Goal: Transaction & Acquisition: Purchase product/service

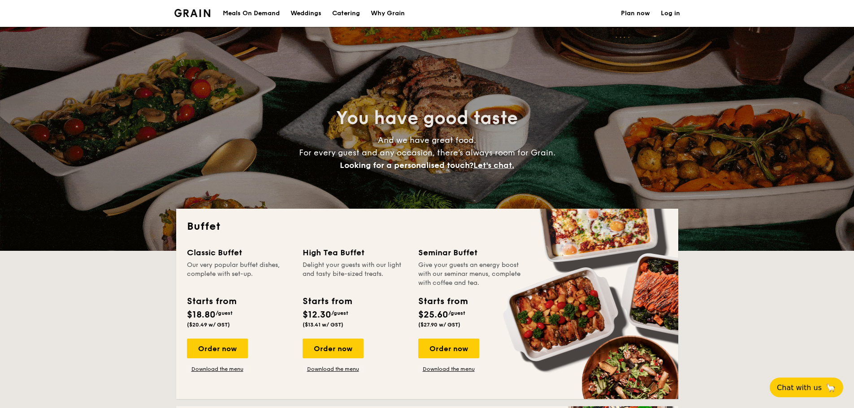
select select
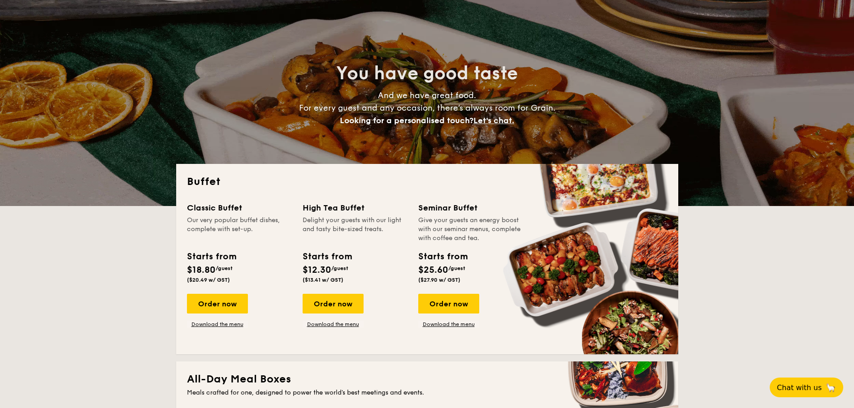
scroll to position [90, 0]
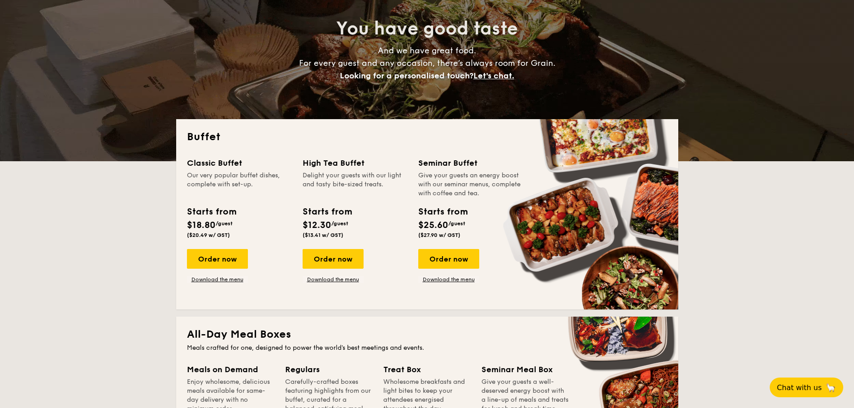
drag, startPoint x: 211, startPoint y: 259, endPoint x: 119, endPoint y: 226, distance: 97.3
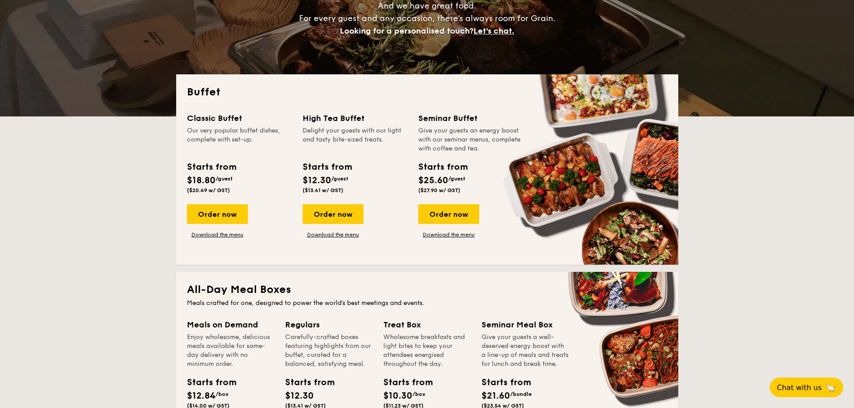
scroll to position [179, 0]
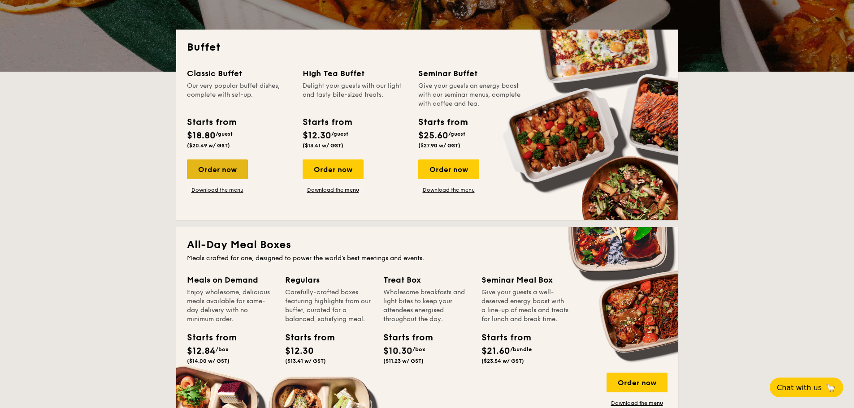
click at [216, 170] on div "Order now" at bounding box center [217, 170] width 61 height 20
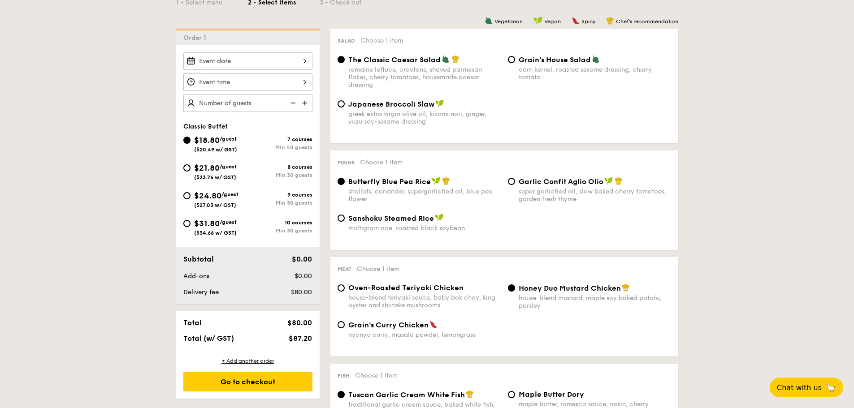
scroll to position [269, 0]
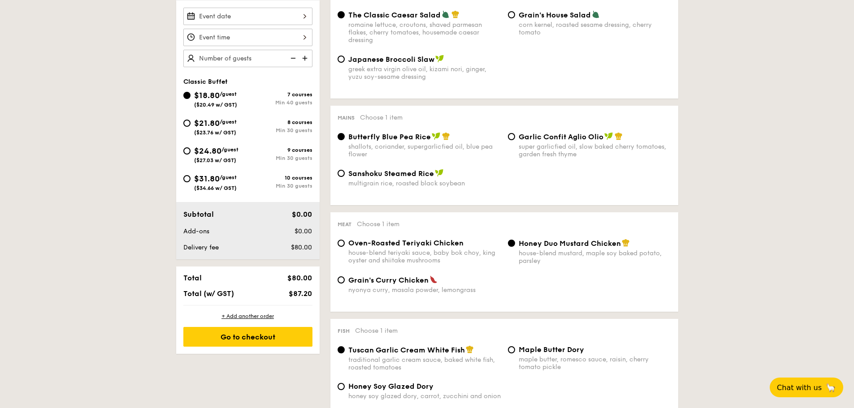
click at [387, 176] on span "Sanshoku Steamed Rice" at bounding box center [391, 173] width 86 height 9
click at [345, 176] on input "Sanshoku Steamed Rice multigrain rice, roasted black soybean" at bounding box center [340, 173] width 7 height 7
radio input "true"
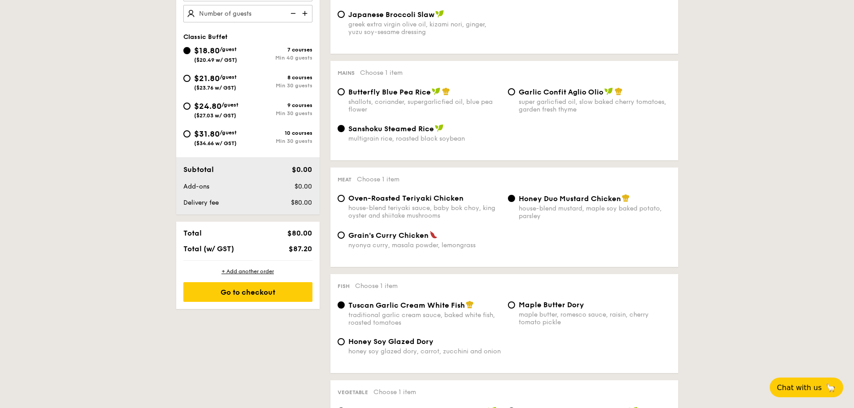
click at [406, 199] on span "Oven-Roasted Teriyaki Chicken" at bounding box center [405, 198] width 115 height 9
click at [345, 199] on input "Oven-Roasted Teriyaki Chicken house-blend teriyaki sauce, baby bok choy, king o…" at bounding box center [340, 198] width 7 height 7
radio input "true"
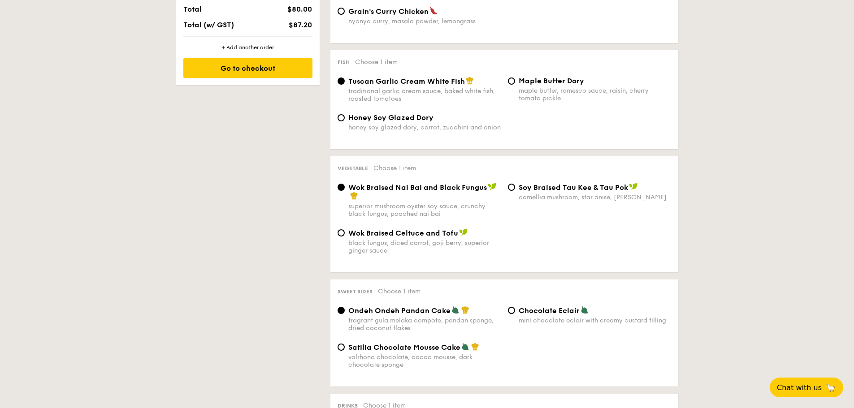
scroll to position [583, 0]
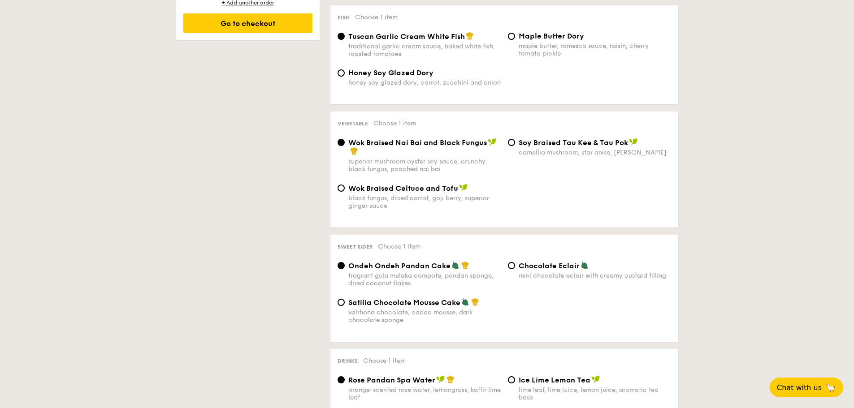
click at [423, 306] on span "Satilia Chocolate Mousse Cake" at bounding box center [404, 302] width 112 height 9
click at [345, 306] on input "Satilia Chocolate Mousse Cake valrhona chocolate, cacao mousse, dark chocolate …" at bounding box center [340, 302] width 7 height 7
radio input "true"
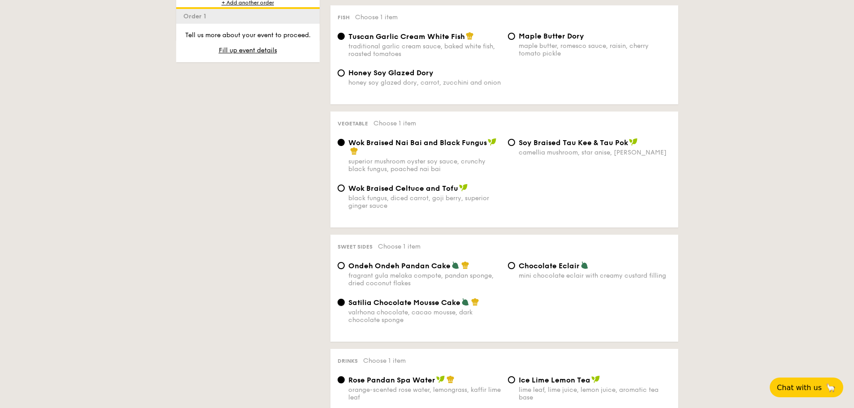
scroll to position [672, 0]
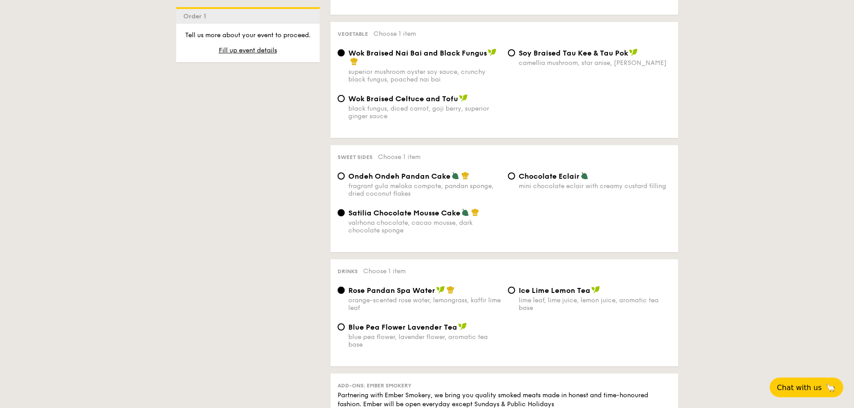
click at [425, 333] on div "blue pea flower, lavender flower, aromatic tea base" at bounding box center [424, 340] width 152 height 15
click at [345, 331] on input "Blue Pea Flower Lavender Tea blue pea flower, lavender flower, aromatic tea base" at bounding box center [340, 327] width 7 height 7
radio input "true"
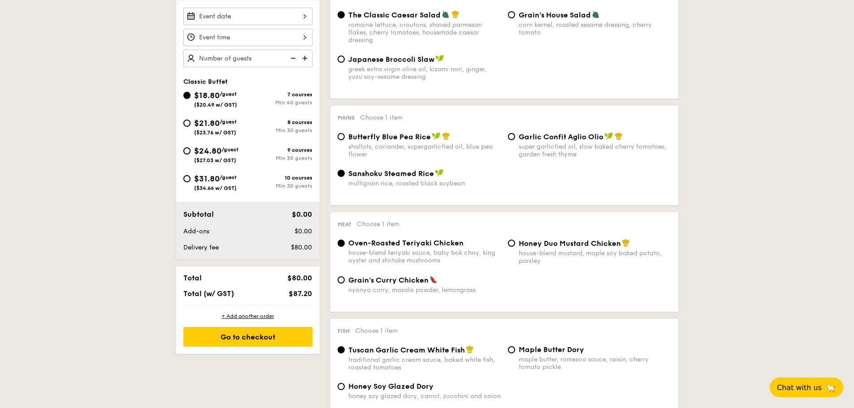
scroll to position [224, 0]
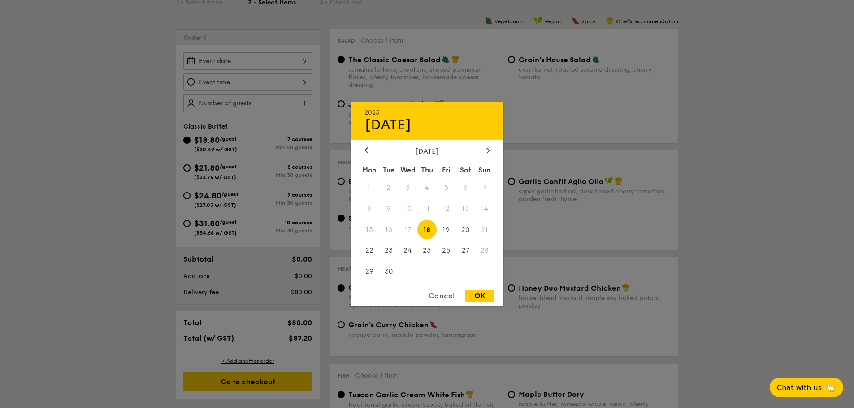
click at [256, 69] on div "2025 Sep 18 September 2025 Mon Tue Wed Thu Fri Sat Sun 1 2 3 4 5 6 7 8 9 10 11 …" at bounding box center [247, 60] width 129 height 17
click at [423, 229] on span "18" at bounding box center [426, 229] width 19 height 19
click at [483, 296] on div "OK" at bounding box center [479, 296] width 29 height 12
type input "[DATE]"
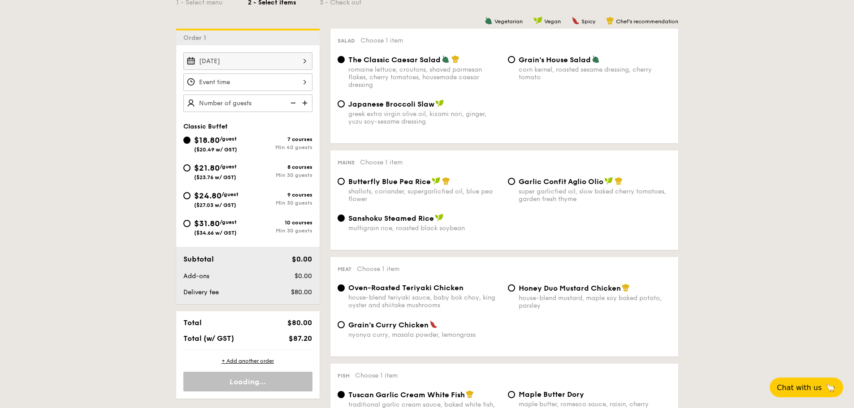
click at [272, 86] on div at bounding box center [247, 82] width 129 height 17
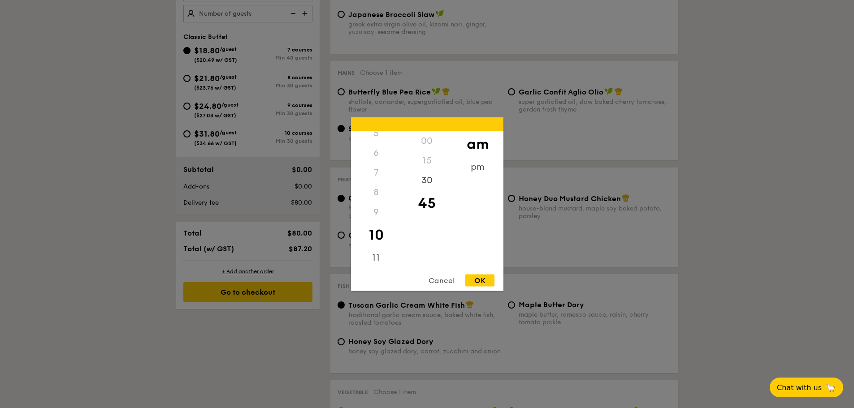
scroll to position [0, 0]
click at [376, 142] on div "12" at bounding box center [376, 141] width 51 height 20
click at [379, 140] on div "12" at bounding box center [376, 141] width 51 height 20
click at [468, 168] on div "pm" at bounding box center [477, 170] width 51 height 26
click at [372, 142] on div "12" at bounding box center [376, 144] width 51 height 26
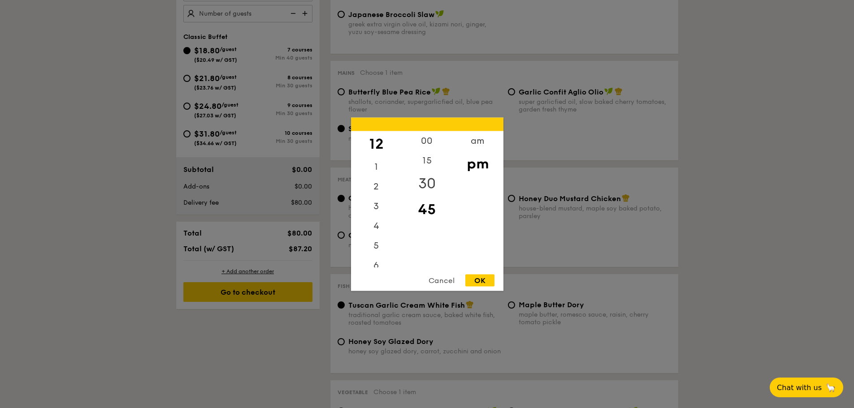
click at [433, 177] on div "30" at bounding box center [427, 183] width 51 height 26
click at [480, 281] on div "OK" at bounding box center [479, 280] width 29 height 12
type input "12:30PM"
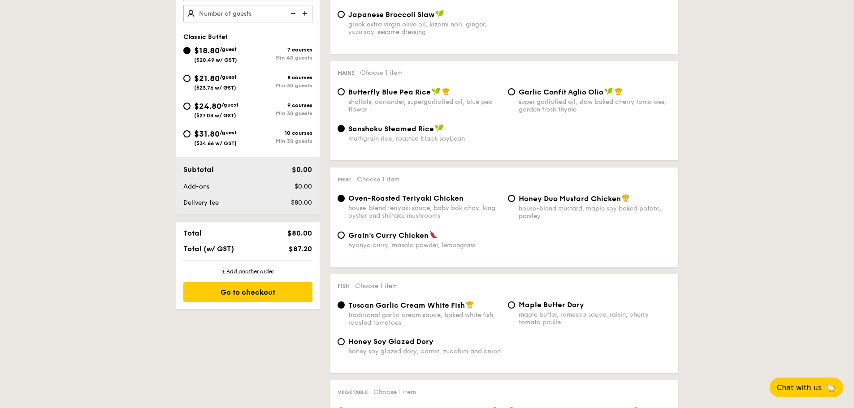
scroll to position [224, 0]
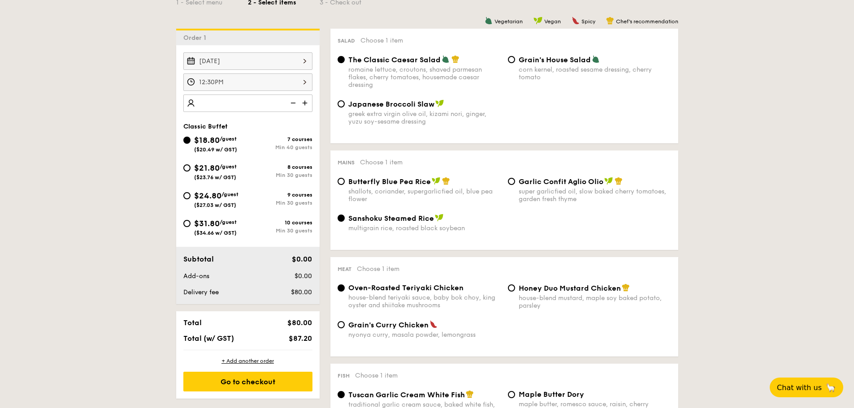
click at [234, 104] on input "number" at bounding box center [247, 103] width 129 height 17
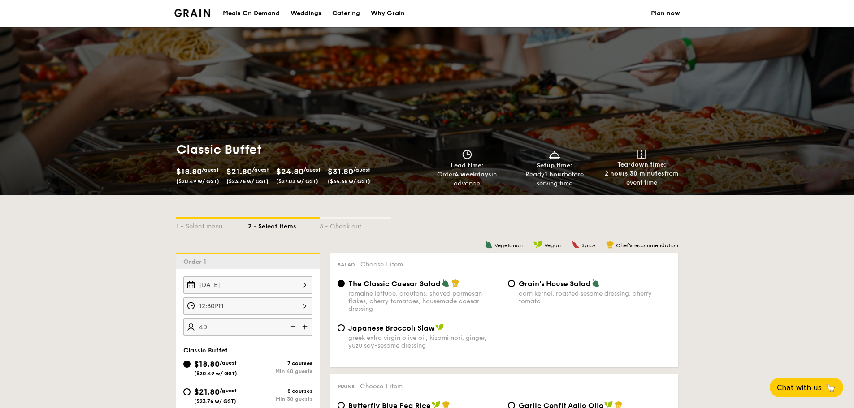
scroll to position [90, 0]
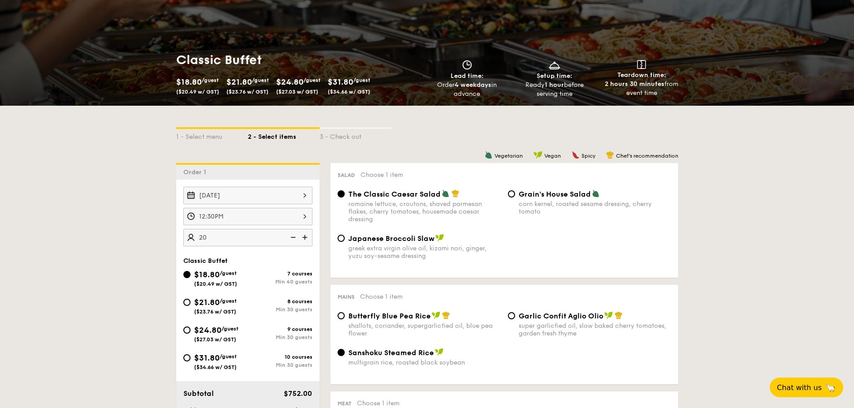
type input "40 guests"
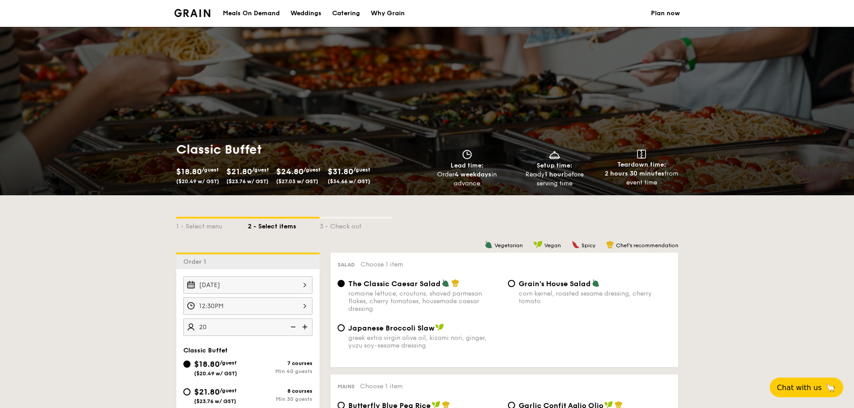
click at [343, 12] on div "Catering" at bounding box center [346, 13] width 28 height 27
select select
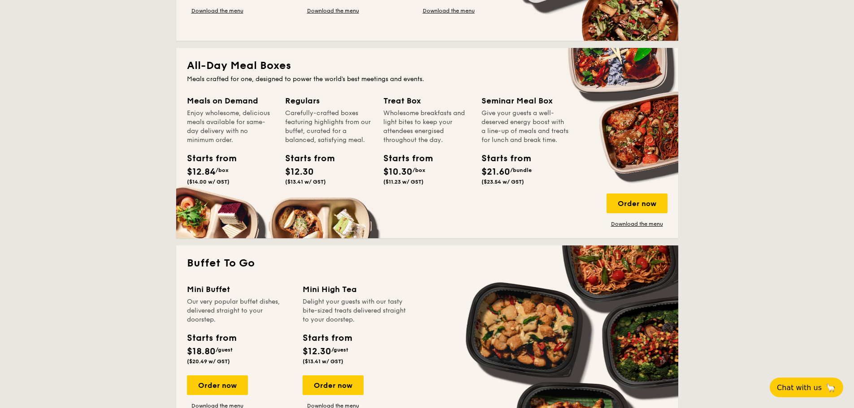
scroll to position [403, 0]
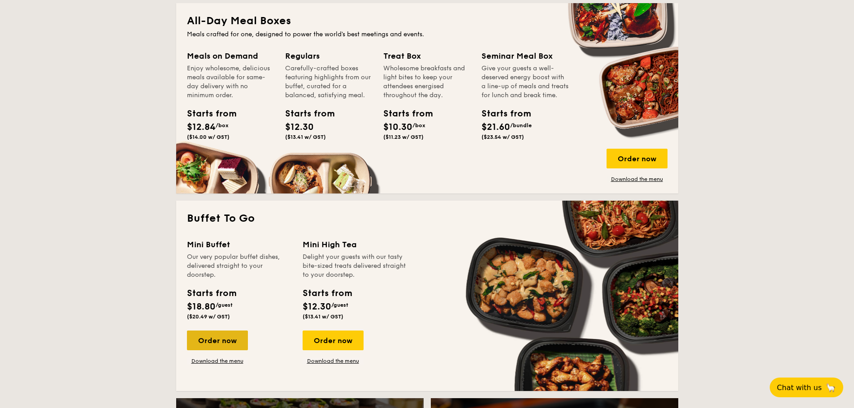
click at [219, 343] on div "Order now" at bounding box center [217, 341] width 61 height 20
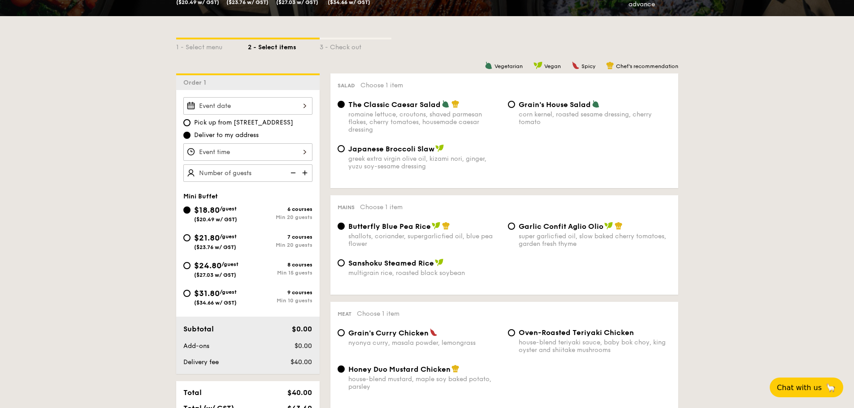
scroll to position [224, 0]
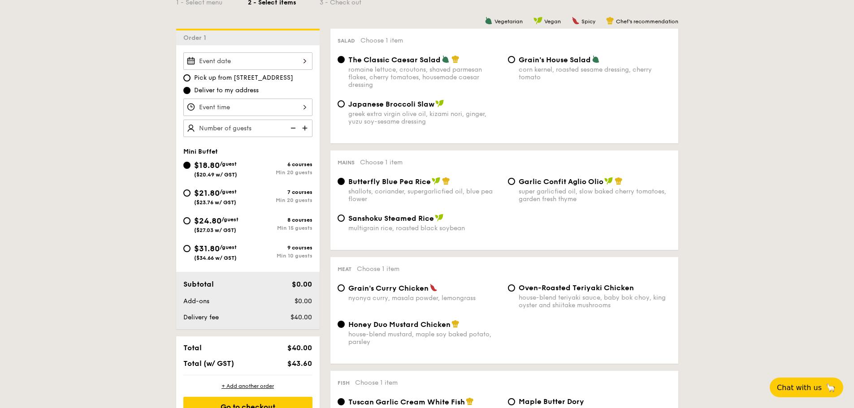
click at [224, 63] on div at bounding box center [247, 60] width 129 height 17
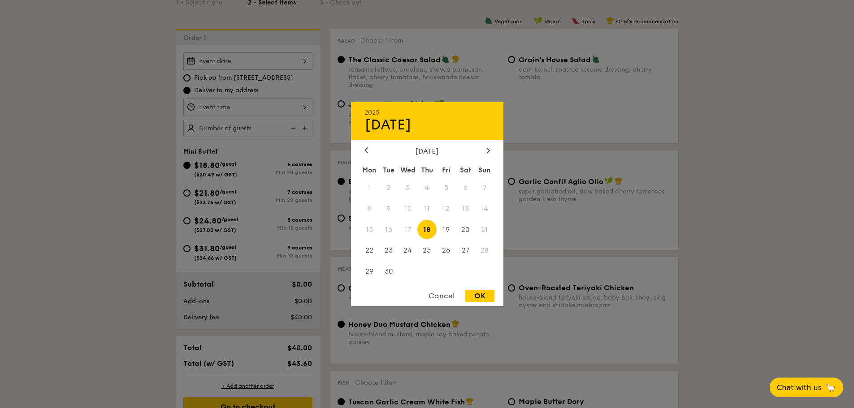
click at [426, 230] on span "18" at bounding box center [426, 229] width 19 height 19
click at [470, 295] on div "OK" at bounding box center [479, 296] width 29 height 12
type input "[DATE]"
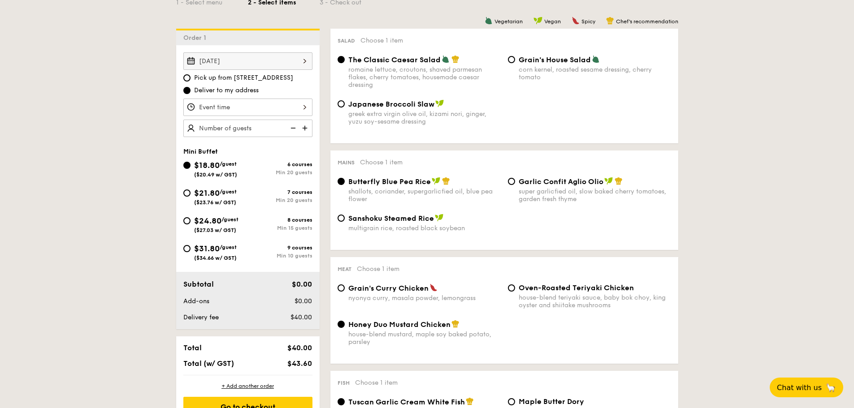
click at [238, 108] on div at bounding box center [247, 107] width 129 height 17
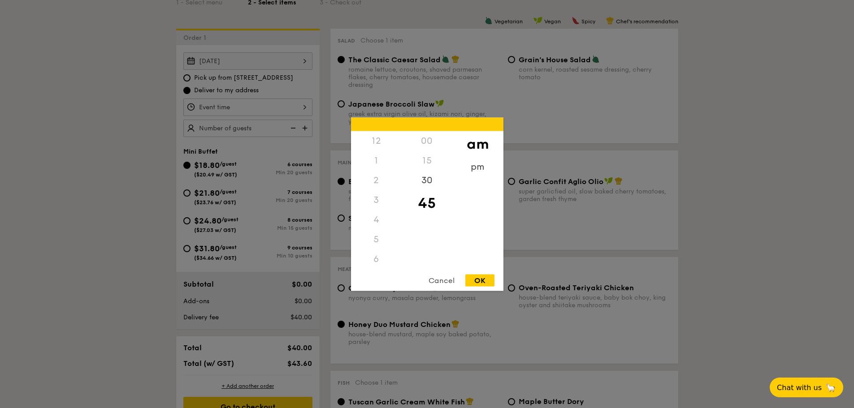
scroll to position [99, 0]
click at [484, 173] on div "pm" at bounding box center [477, 170] width 51 height 26
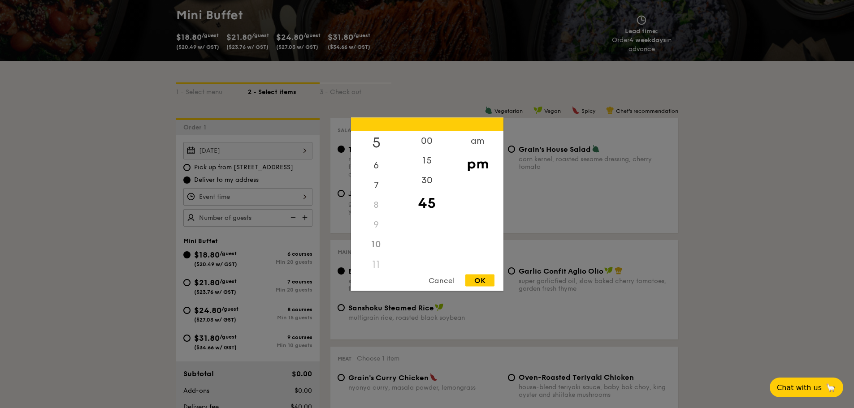
scroll to position [0, 0]
click at [378, 145] on div "12" at bounding box center [376, 144] width 51 height 26
click at [425, 182] on div "30" at bounding box center [427, 183] width 51 height 26
click at [475, 278] on div "OK" at bounding box center [479, 280] width 29 height 12
type input "12:30PM"
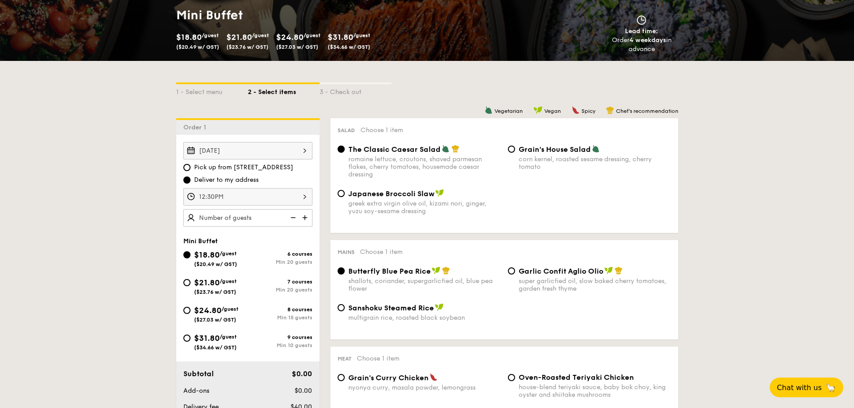
scroll to position [224, 0]
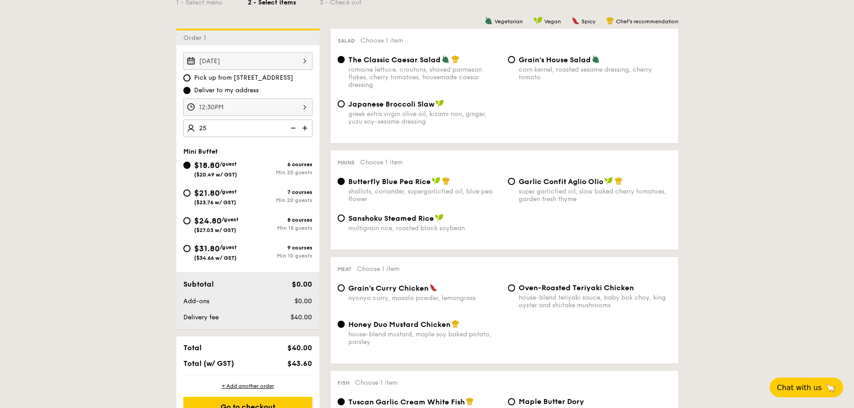
type input "25 guests"
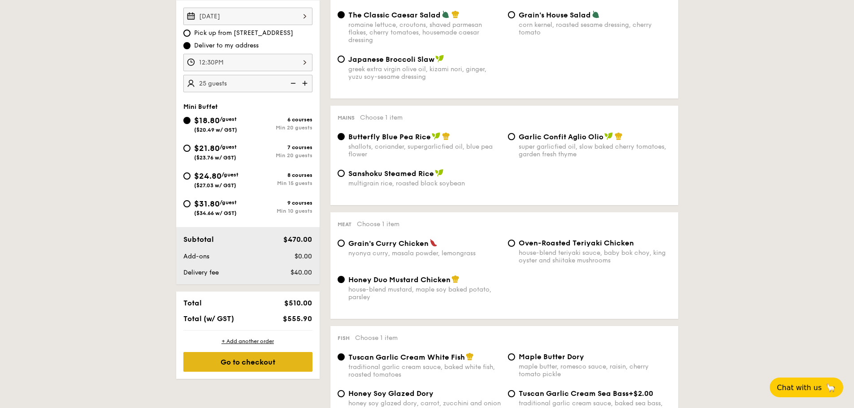
click at [250, 365] on div "Go to checkout" at bounding box center [247, 362] width 129 height 20
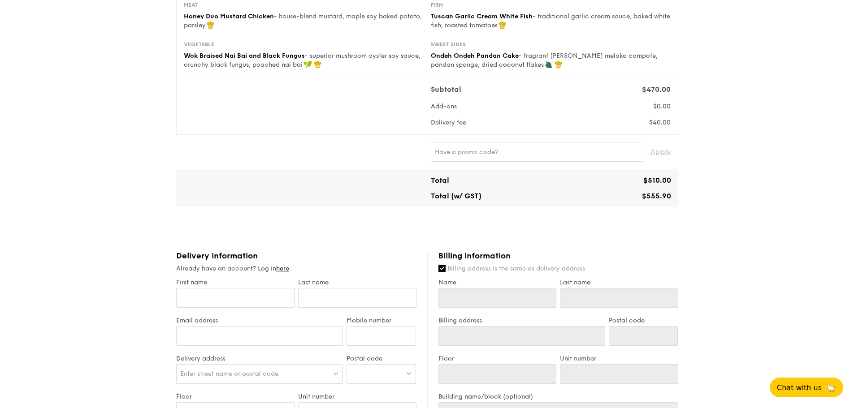
scroll to position [269, 0]
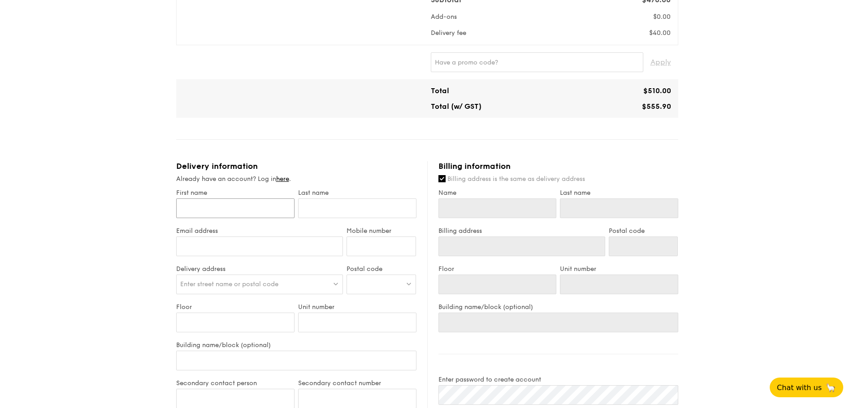
click at [215, 208] on input "First name" at bounding box center [235, 209] width 118 height 20
type input "Y"
type input "Yi"
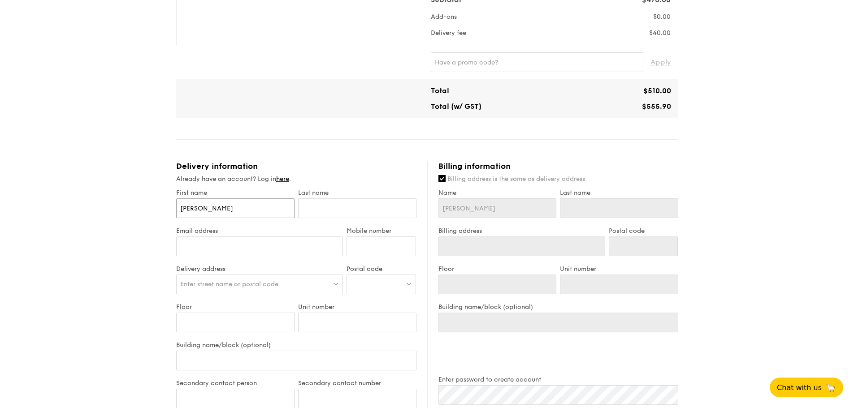
type input "Yin"
type input "Yin W"
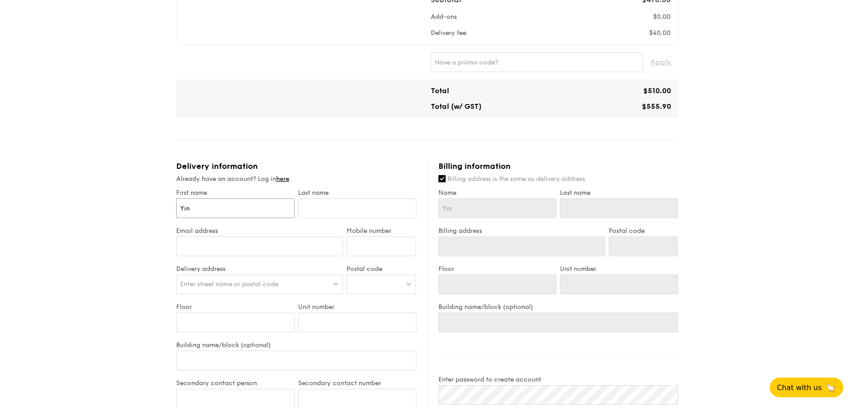
type input "Yin W"
type input "Yin Wh"
type input "Yin Whe"
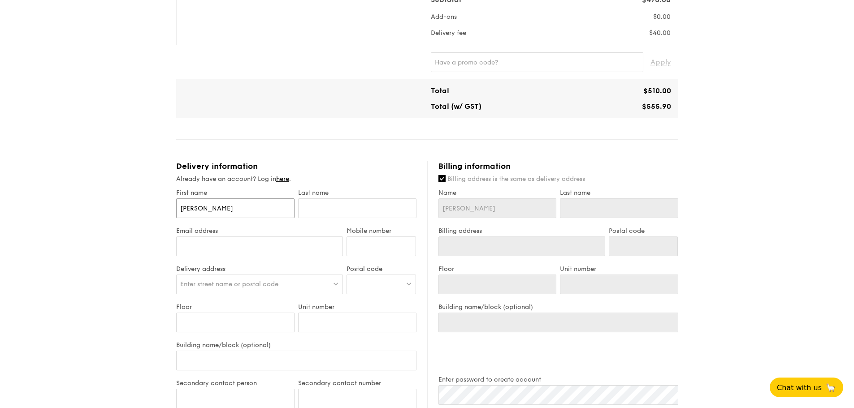
type input "[PERSON_NAME]"
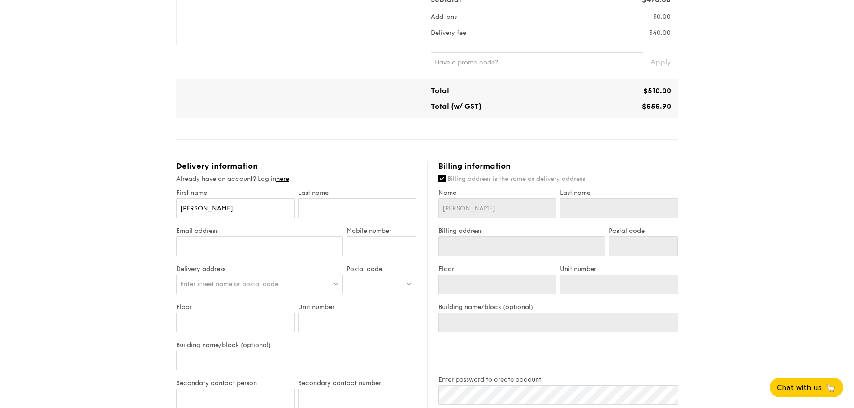
click at [229, 288] on span "Enter street name or postal code" at bounding box center [229, 285] width 98 height 8
click at [227, 285] on input "search" at bounding box center [260, 285] width 166 height 20
click at [231, 285] on input "search" at bounding box center [260, 285] width 166 height 20
click at [385, 287] on div at bounding box center [380, 285] width 69 height 20
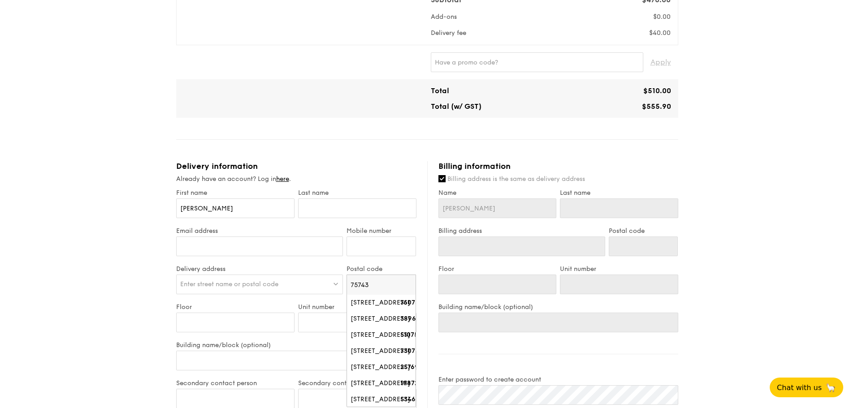
type input "757432"
type input "757 Yishun Street 72"
type input "760757"
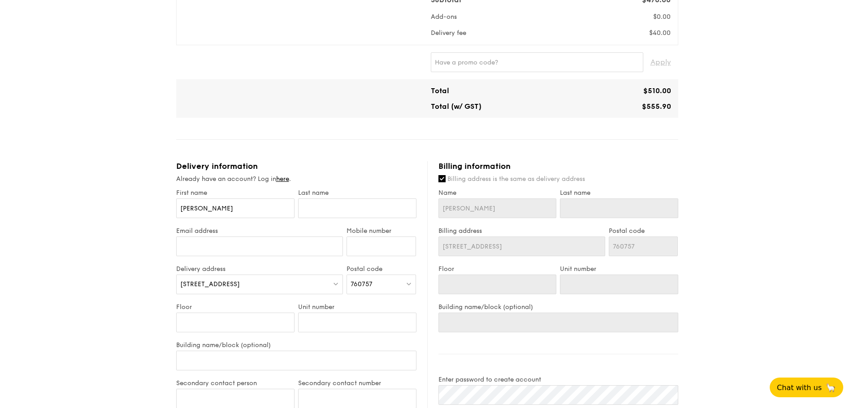
click at [381, 284] on div "760757" at bounding box center [380, 285] width 69 height 20
click at [369, 304] on div "[STREET_ADDRESS]" at bounding box center [373, 302] width 46 height 9
type input "[STREET_ADDRESS]"
type input "757432"
click at [86, 298] on div "1 - Select menu 2 - Select items 3 - Check out Mini Buffet $18.80 /guest ($20.4…" at bounding box center [427, 183] width 854 height 905
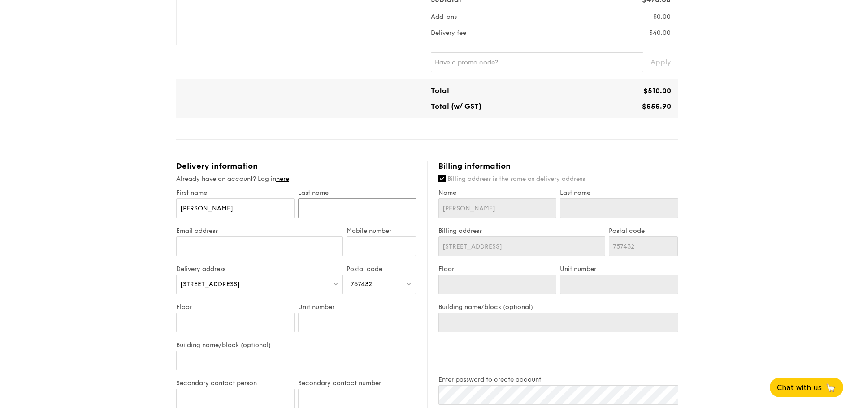
click at [342, 209] on input "text" at bounding box center [357, 209] width 118 height 20
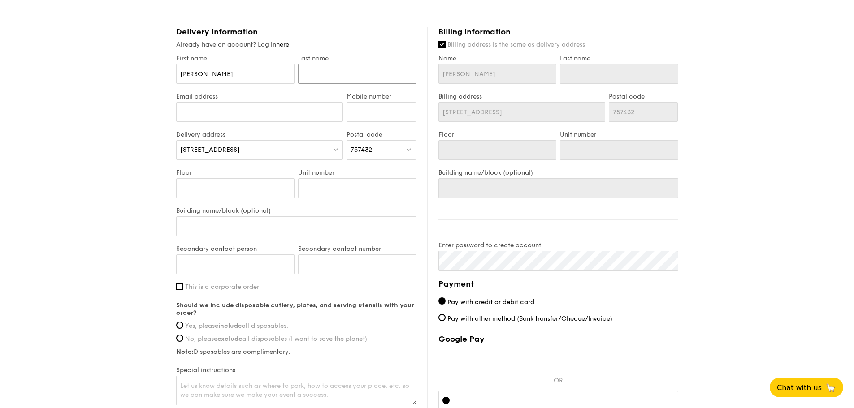
scroll to position [493, 0]
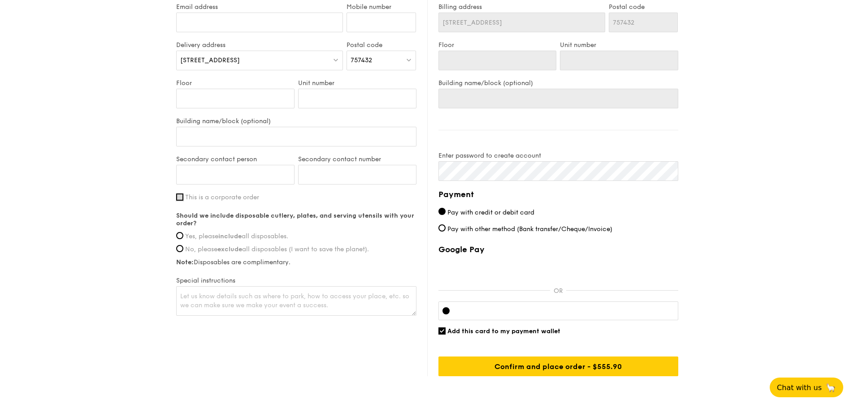
click at [179, 198] on input "This is a corporate order" at bounding box center [179, 197] width 7 height 7
checkbox input "true"
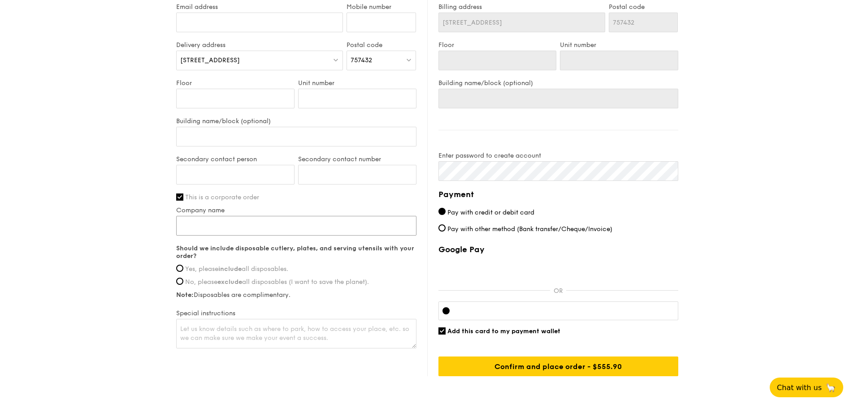
click at [205, 224] on input "Company name" at bounding box center [296, 226] width 240 height 20
type input "Micron Semiconductor Asia"
click at [177, 272] on label "Yes, please include all disposables." at bounding box center [296, 269] width 240 height 8
click at [177, 272] on input "Yes, please include all disposables." at bounding box center [179, 268] width 7 height 7
radio input "true"
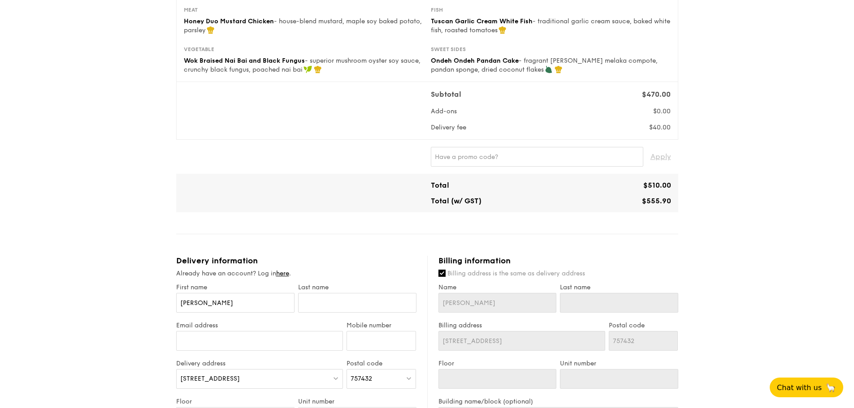
scroll to position [130, 0]
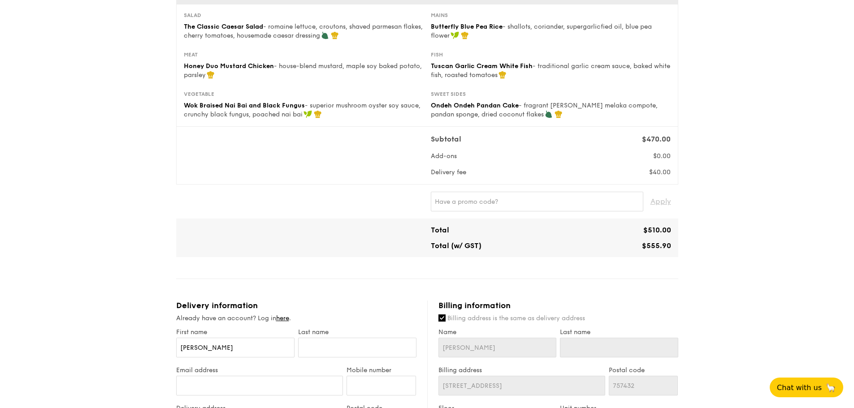
click at [402, 191] on div "Apply" at bounding box center [427, 202] width 502 height 34
click at [483, 211] on input "text" at bounding box center [537, 202] width 212 height 20
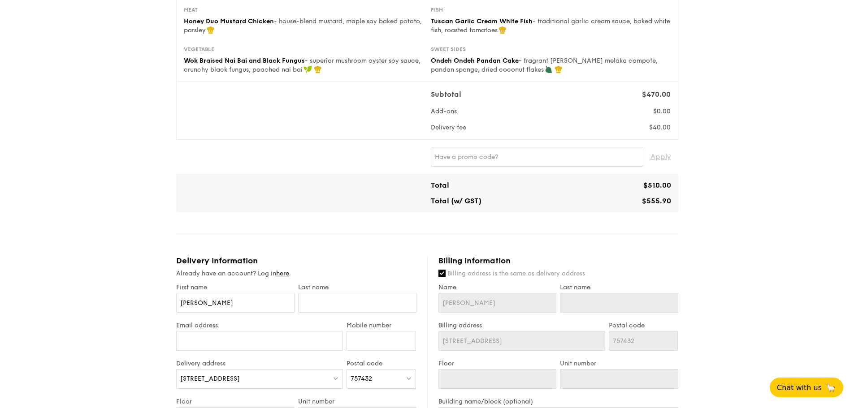
scroll to position [0, 0]
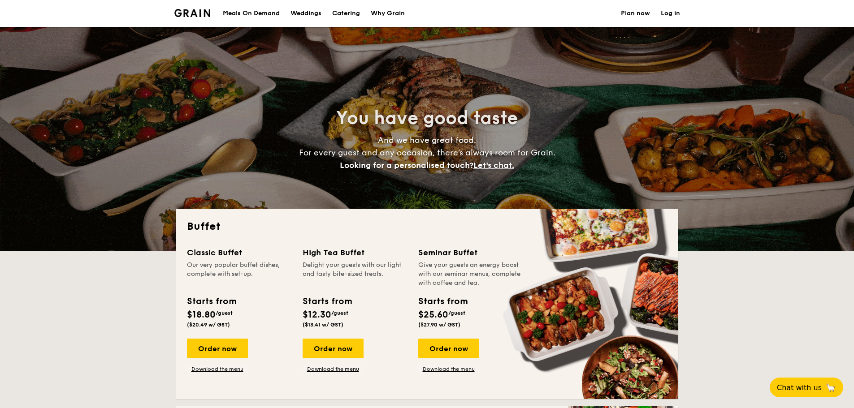
select select
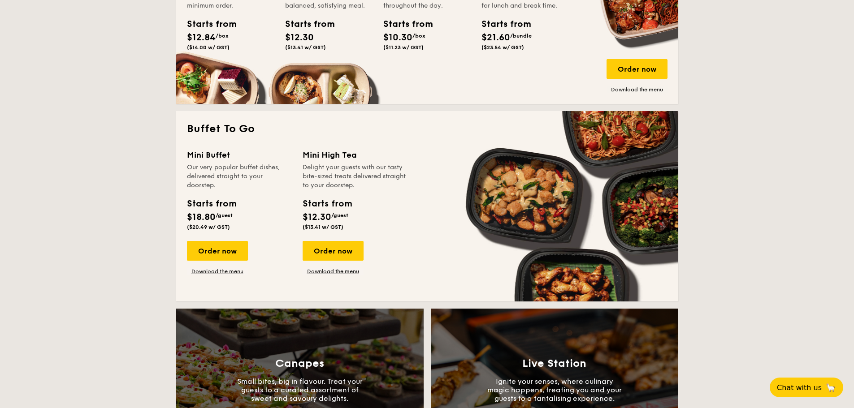
scroll to position [538, 0]
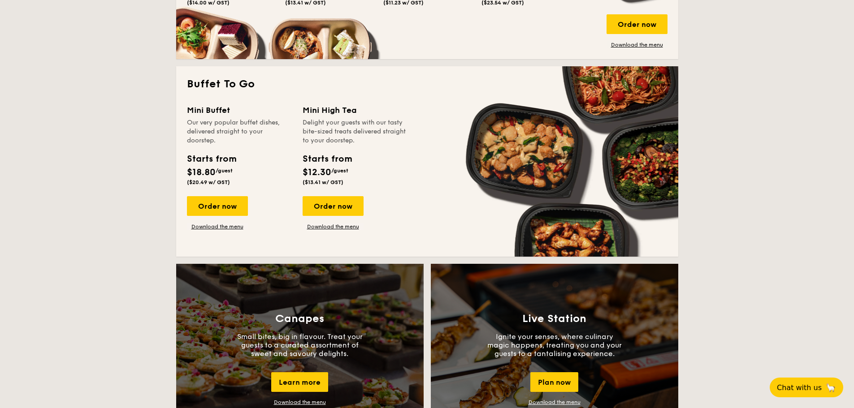
drag, startPoint x: 216, startPoint y: 208, endPoint x: 151, endPoint y: 231, distance: 68.9
click at [199, 207] on div "Order now" at bounding box center [217, 206] width 61 height 20
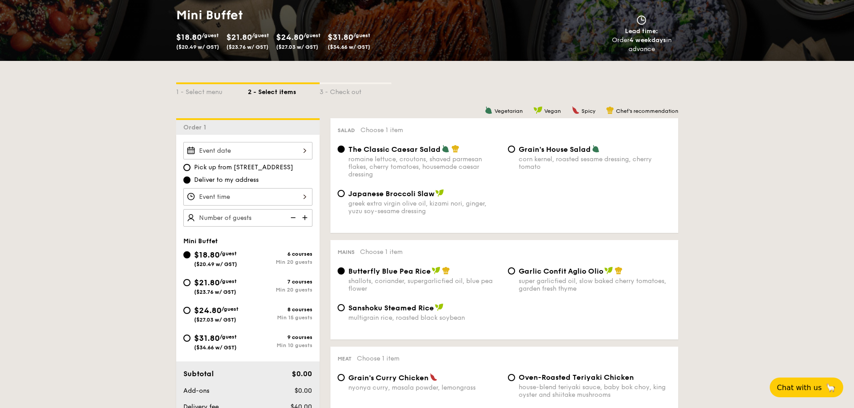
scroll to position [179, 0]
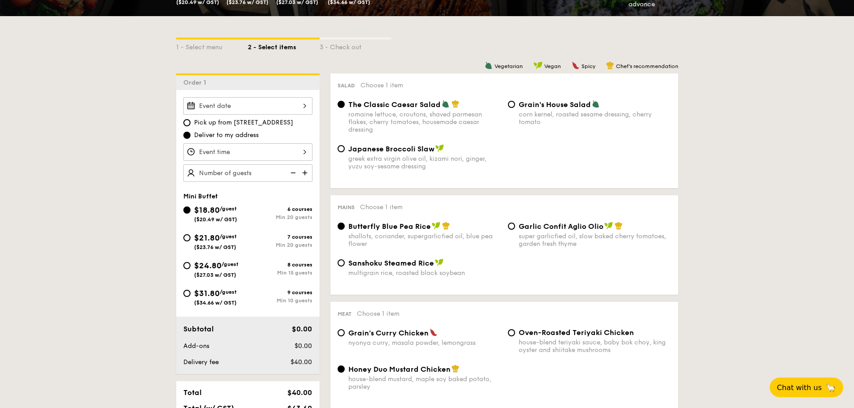
drag, startPoint x: 411, startPoint y: 149, endPoint x: 417, endPoint y: 152, distance: 6.8
click at [411, 149] on span "Japanese Broccoli Slaw" at bounding box center [391, 149] width 86 height 9
click at [345, 149] on input "Japanese Broccoli Slaw greek extra virgin olive oil, kizami [PERSON_NAME], yuzu…" at bounding box center [340, 148] width 7 height 7
radio input "true"
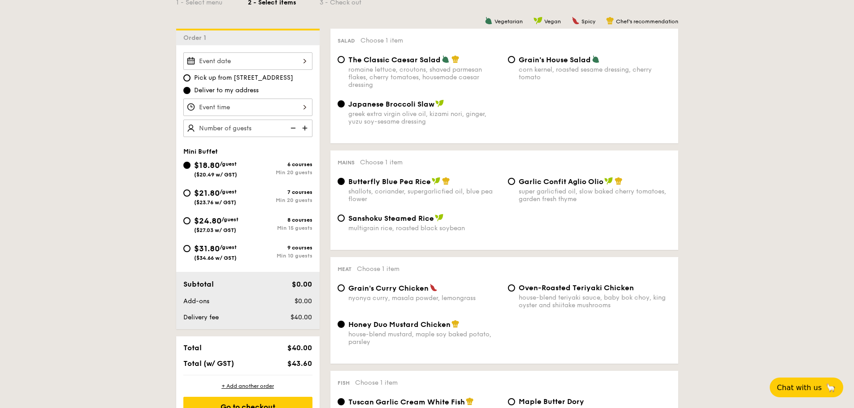
click at [403, 220] on span "Sanshoku Steamed Rice" at bounding box center [391, 218] width 86 height 9
click at [345, 220] on input "Sanshoku Steamed Rice multigrain rice, roasted black soybean" at bounding box center [340, 218] width 7 height 7
radio input "true"
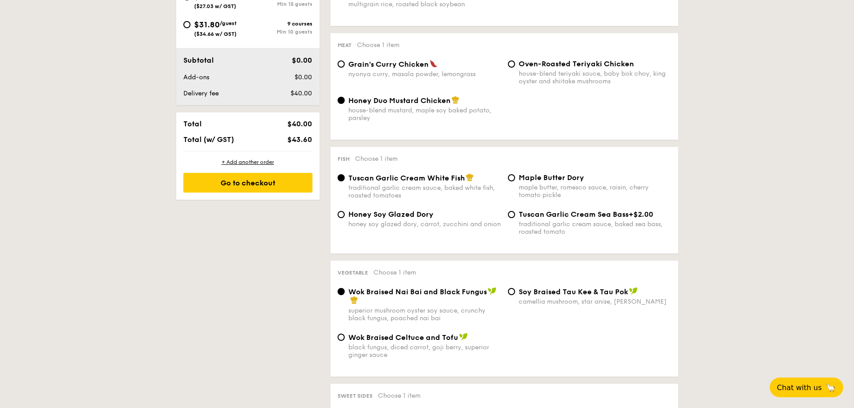
scroll to position [538, 0]
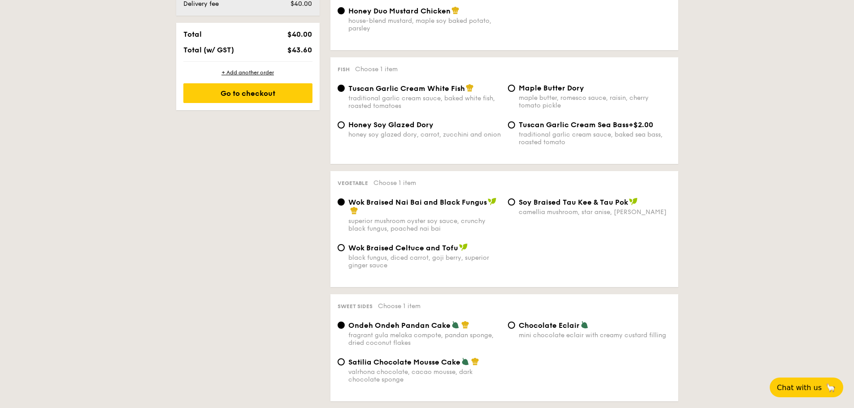
click at [443, 252] on div "Wok Braised Celtuce and Tofu black fungus, diced carrot, goji [PERSON_NAME], su…" at bounding box center [424, 256] width 152 height 26
click at [345, 251] on input "Wok Braised Celtuce and Tofu black fungus, diced carrot, goji [PERSON_NAME], su…" at bounding box center [340, 247] width 7 height 7
radio input "true"
click at [444, 208] on div "Wok Braised Nai Bai and Black Fungus" at bounding box center [424, 207] width 152 height 18
click at [345, 206] on input "Wok Braised Nai Bai and Black Fungus superior mushroom oyster soy sauce, crunch…" at bounding box center [340, 202] width 7 height 7
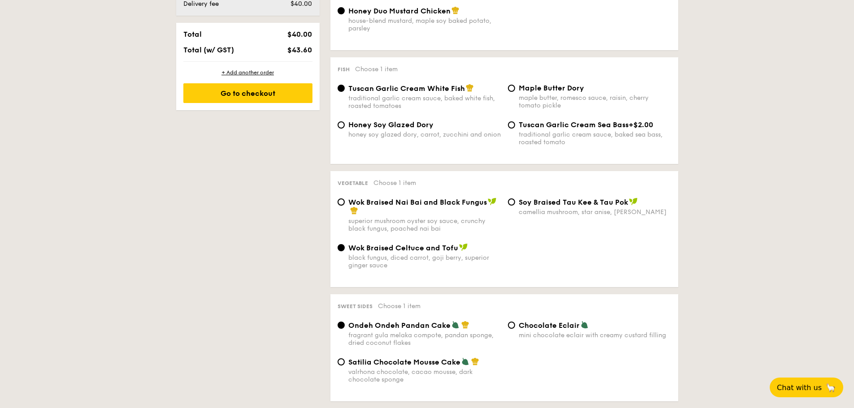
radio input "true"
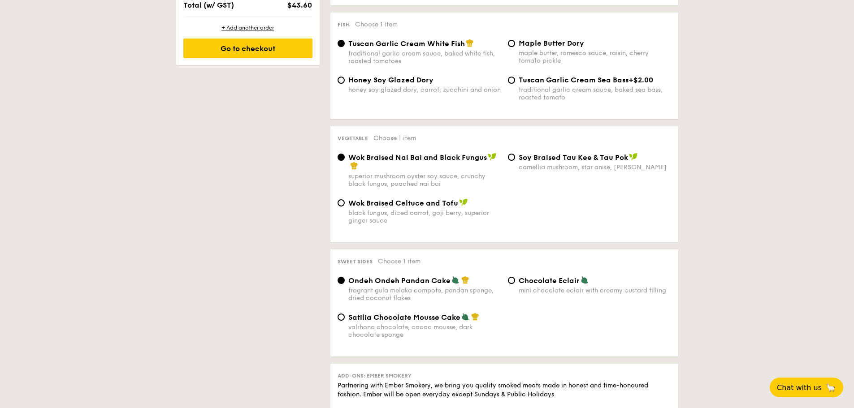
click at [417, 317] on span "Satilia Chocolate Mousse Cake" at bounding box center [404, 317] width 112 height 9
click at [345, 317] on input "Satilia Chocolate Mousse Cake valrhona chocolate, cacao mousse, dark chocolate …" at bounding box center [340, 317] width 7 height 7
radio input "true"
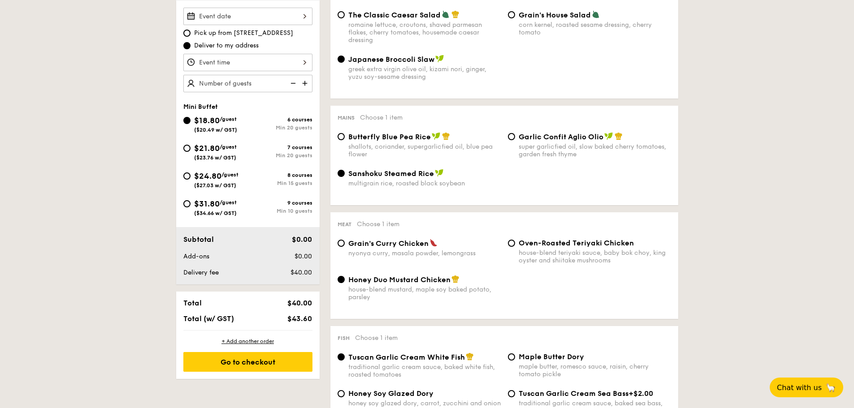
scroll to position [134, 0]
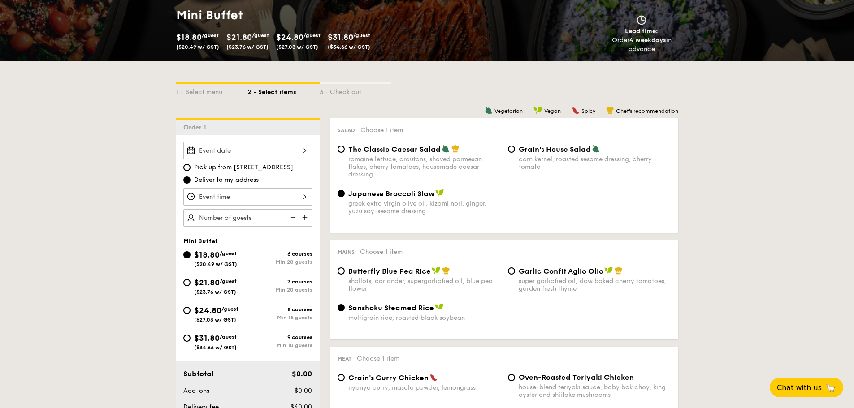
click at [273, 149] on div at bounding box center [247, 150] width 129 height 17
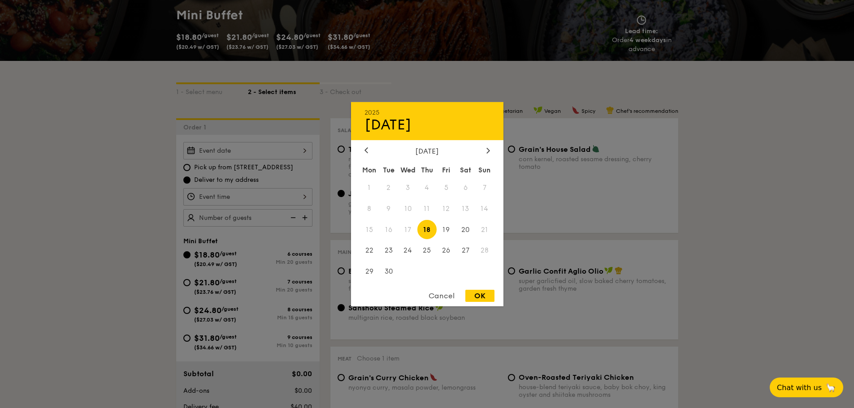
click at [429, 230] on span "18" at bounding box center [426, 229] width 19 height 19
click at [473, 296] on div "OK" at bounding box center [479, 296] width 29 height 12
type input "[DATE]"
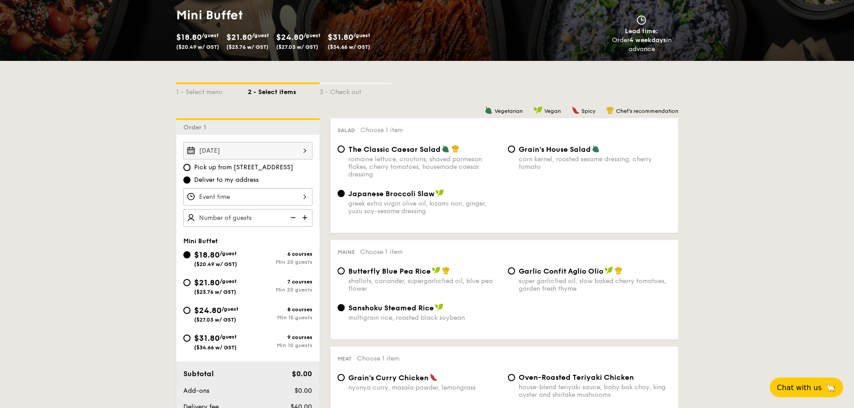
click at [268, 196] on div at bounding box center [247, 196] width 129 height 17
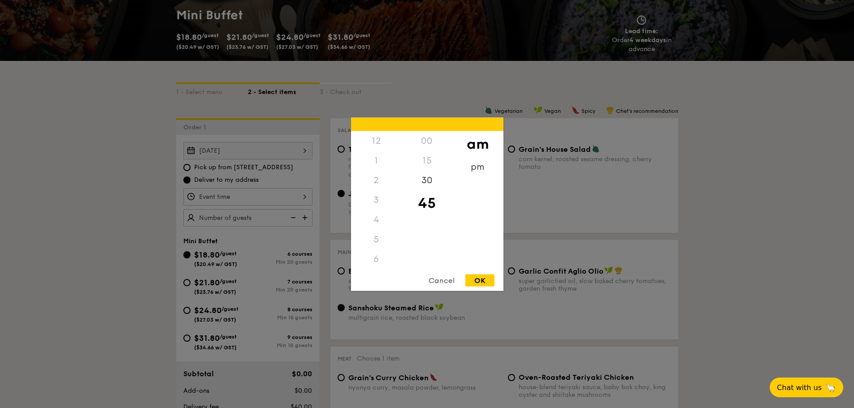
scroll to position [99, 0]
click at [481, 166] on div "pm" at bounding box center [477, 170] width 51 height 26
click at [383, 143] on div "12" at bounding box center [376, 144] width 51 height 26
click at [431, 178] on div "30" at bounding box center [427, 183] width 51 height 26
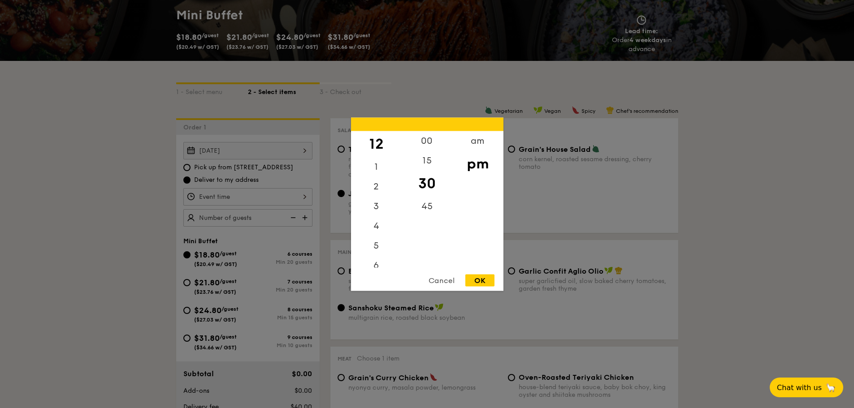
click at [471, 281] on div "OK" at bounding box center [479, 280] width 29 height 12
type input "12:30PM"
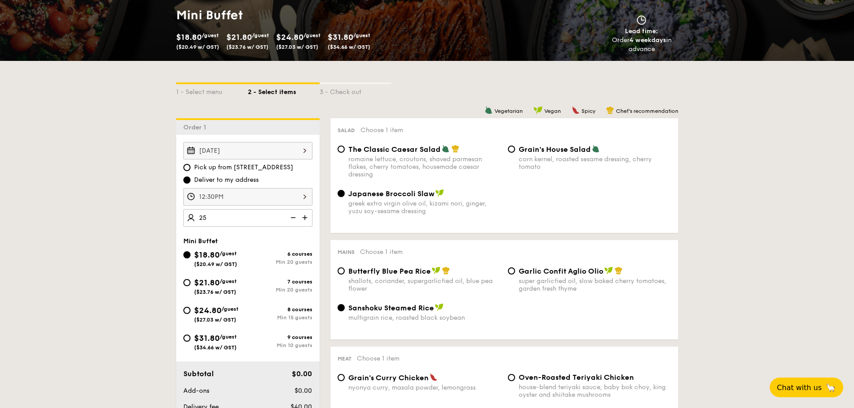
type input "25 guests"
click at [455, 212] on div "greek extra virgin olive oil, kizami nori, ginger, yuzu soy-sesame dressing" at bounding box center [424, 207] width 152 height 15
click at [345, 197] on input "Japanese Broccoli Slaw greek extra virgin olive oil, kizami [PERSON_NAME], yuzu…" at bounding box center [340, 193] width 7 height 7
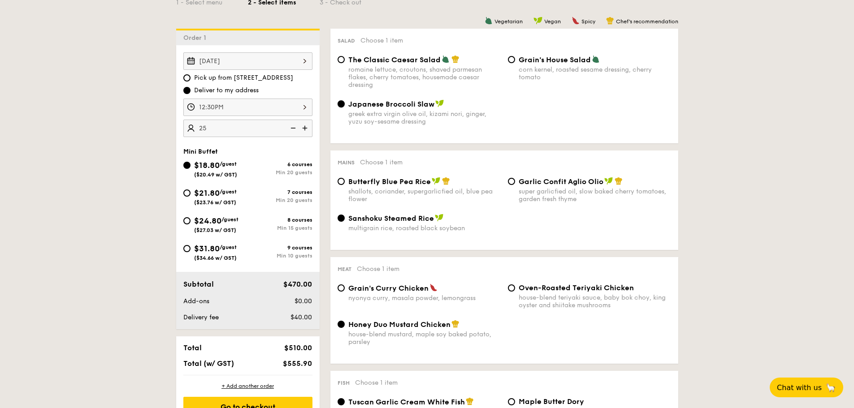
scroll to position [314, 0]
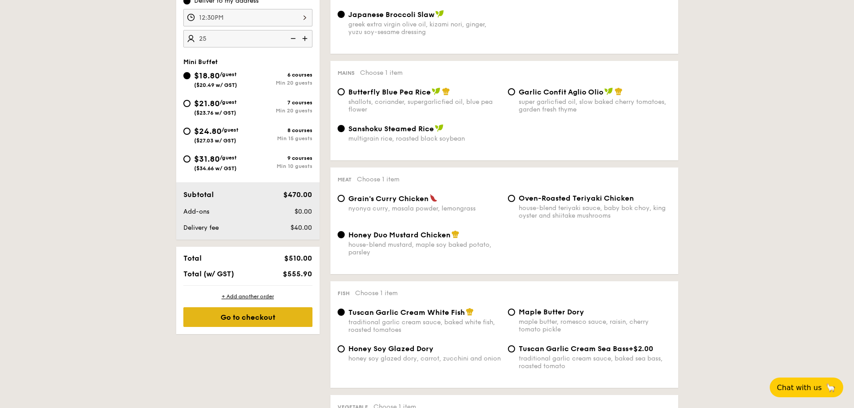
click at [246, 317] on div "Go to checkout" at bounding box center [247, 317] width 129 height 20
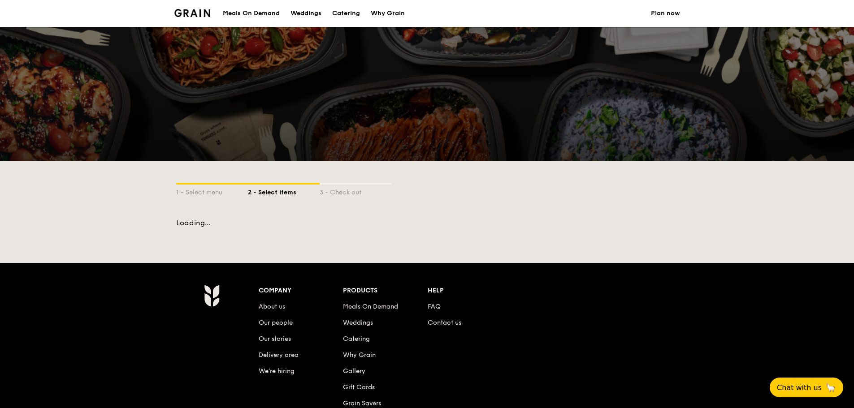
scroll to position [120, 0]
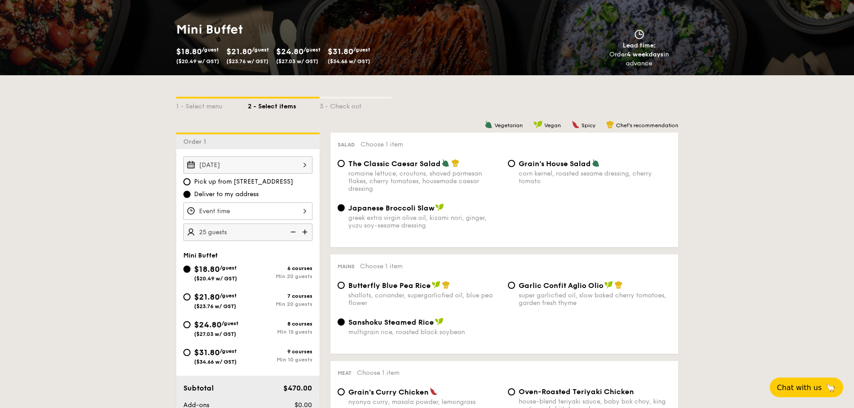
click at [221, 304] on span "($23.76 w/ GST)" at bounding box center [215, 306] width 42 height 6
click at [190, 301] on input "$21.80 /guest ($23.76 w/ GST) 7 courses Min 20 guests" at bounding box center [186, 297] width 7 height 7
radio input "true"
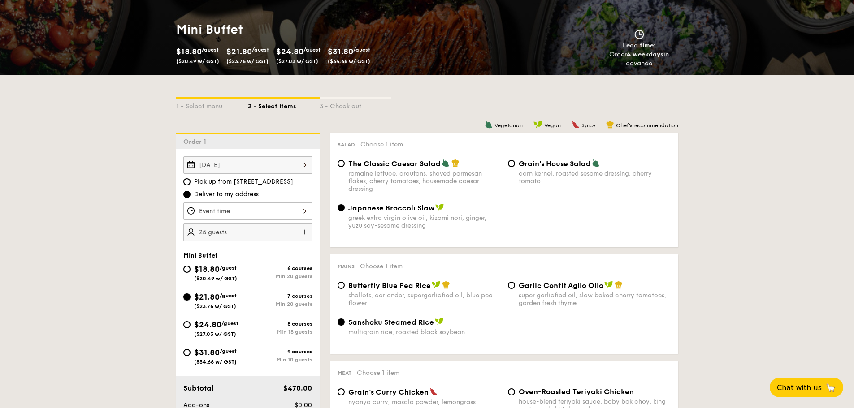
radio input "false"
radio input "true"
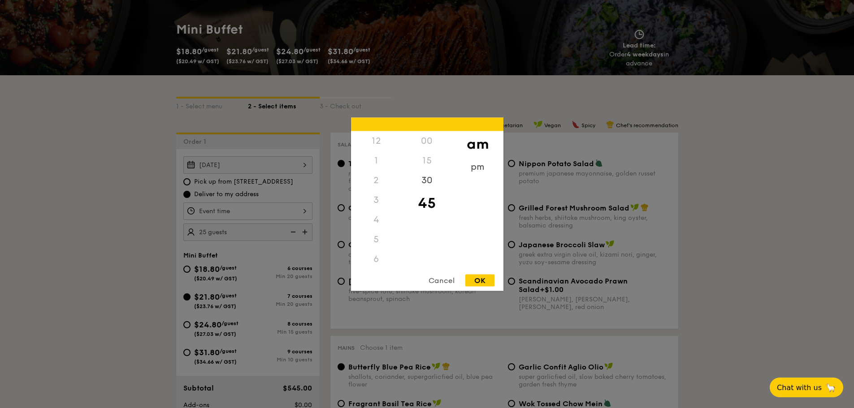
click at [245, 214] on div "12 1 2 3 4 5 6 7 8 9 10 11 00 15 30 45 am pm Cancel OK" at bounding box center [247, 211] width 129 height 17
click at [446, 285] on div "Cancel" at bounding box center [442, 280] width 44 height 12
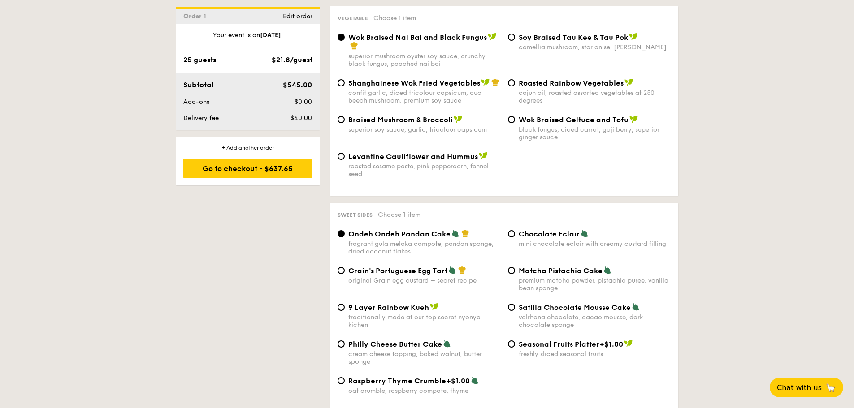
scroll to position [1196, 0]
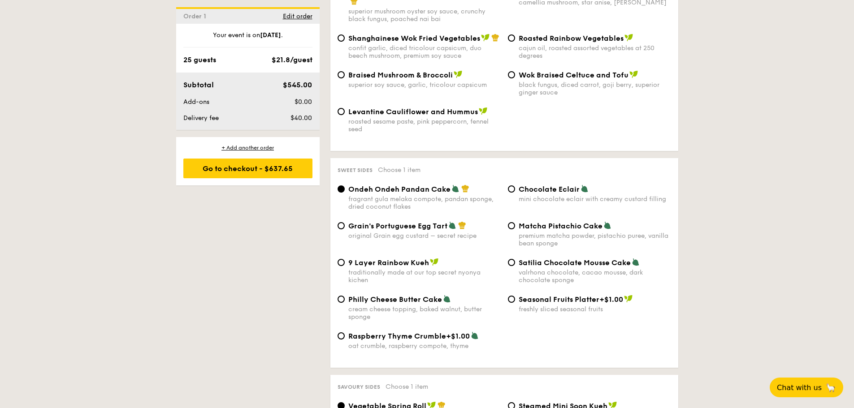
click at [545, 222] on span "Matcha Pistachio Cake" at bounding box center [561, 226] width 84 height 9
click at [515, 222] on input "Matcha Pistachio Cake premium matcha powder, pistachio puree, vanilla bean spon…" at bounding box center [511, 225] width 7 height 7
radio input "true"
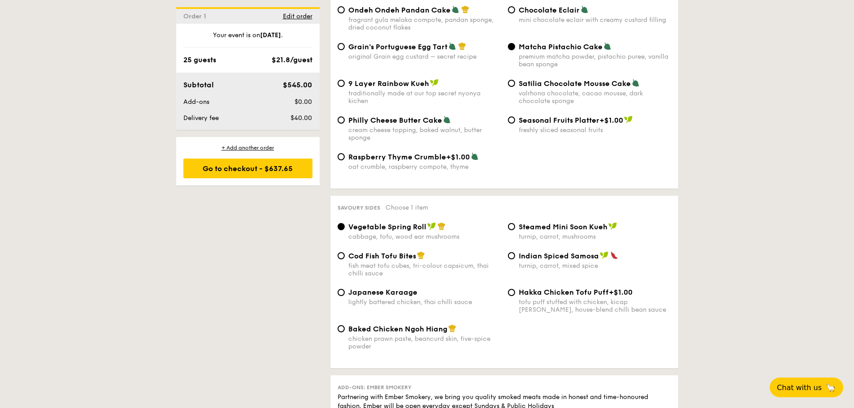
scroll to position [1420, 0]
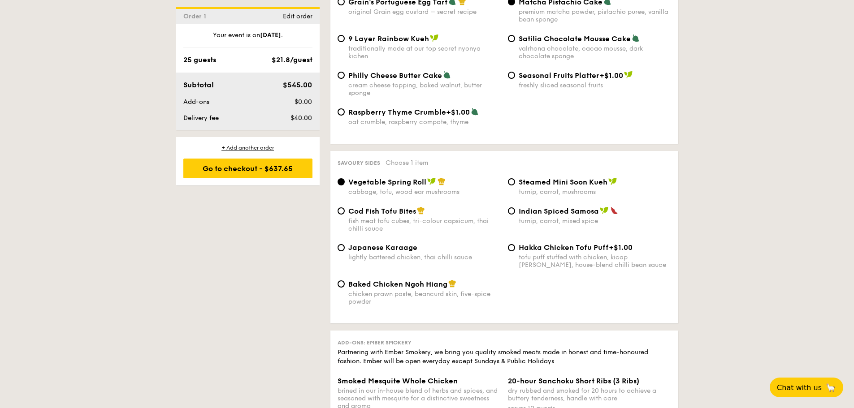
click at [582, 178] on span "Steamed Mini Soon Kueh" at bounding box center [563, 182] width 89 height 9
click at [515, 178] on input "Steamed Mini Soon Kueh turnip, carrot, mushrooms" at bounding box center [511, 181] width 7 height 7
radio input "true"
click at [380, 188] on div "cabbage, tofu, wood ear mushrooms" at bounding box center [424, 192] width 152 height 8
click at [345, 183] on input "Vegetable Spring Roll cabbage, tofu, wood ear mushrooms" at bounding box center [340, 181] width 7 height 7
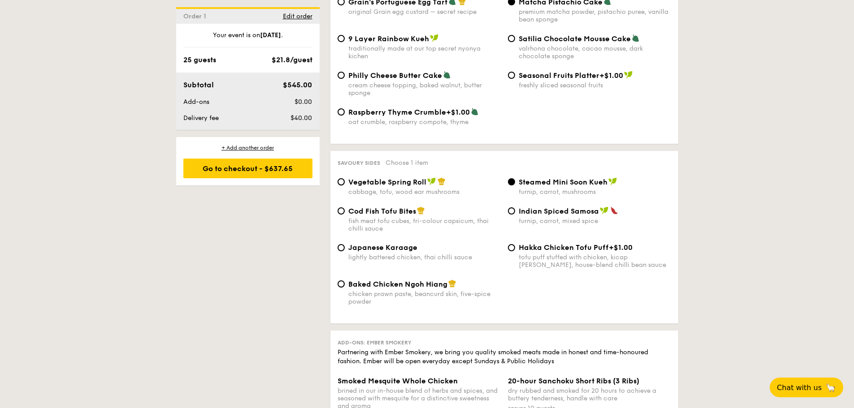
radio input "true"
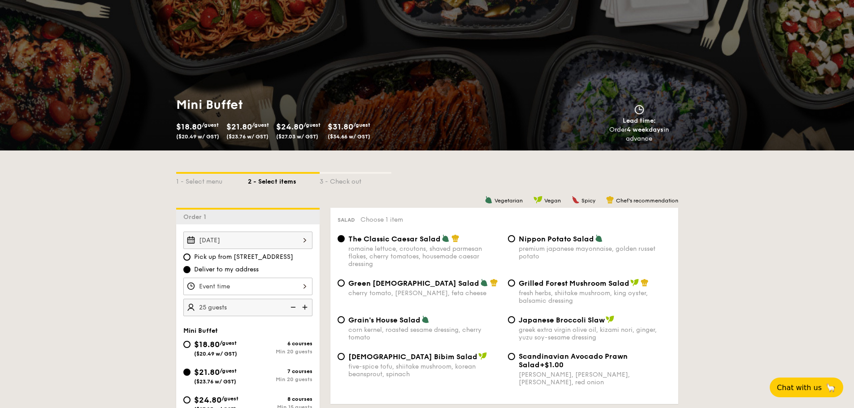
scroll to position [0, 0]
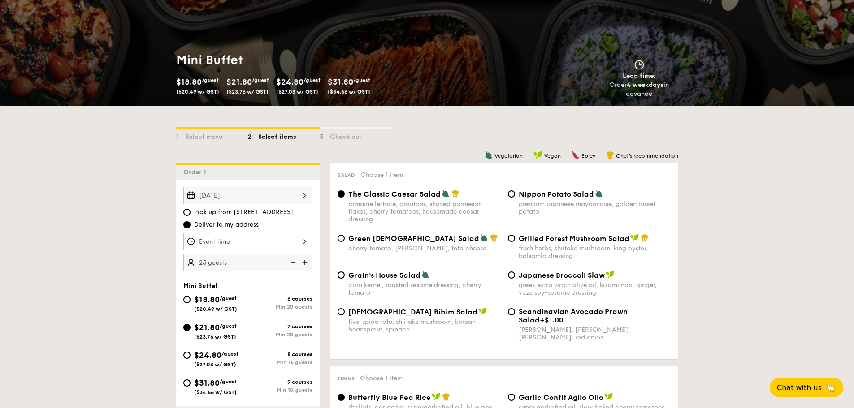
click at [0, 0] on div "Order 1 Edit order Your event is on [DATE] . 25 guests $21.8/guest Subtotal $54…" at bounding box center [0, 0] width 0 height 0
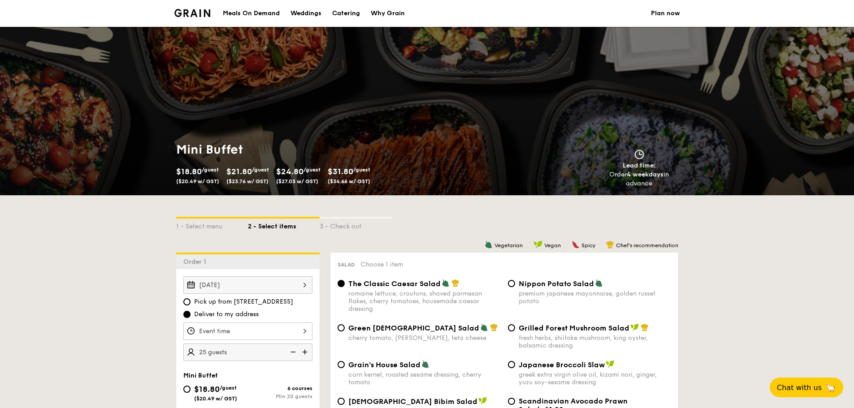
click at [346, 14] on div "Catering" at bounding box center [346, 13] width 28 height 27
select select
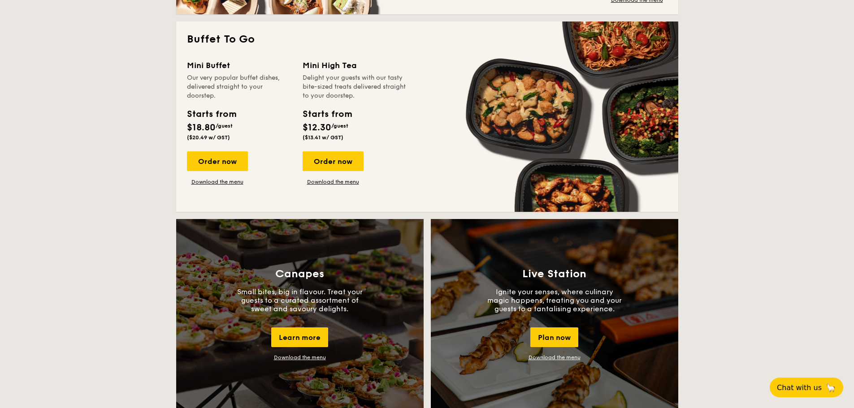
scroll to position [538, 0]
